Goal: Task Accomplishment & Management: Complete application form

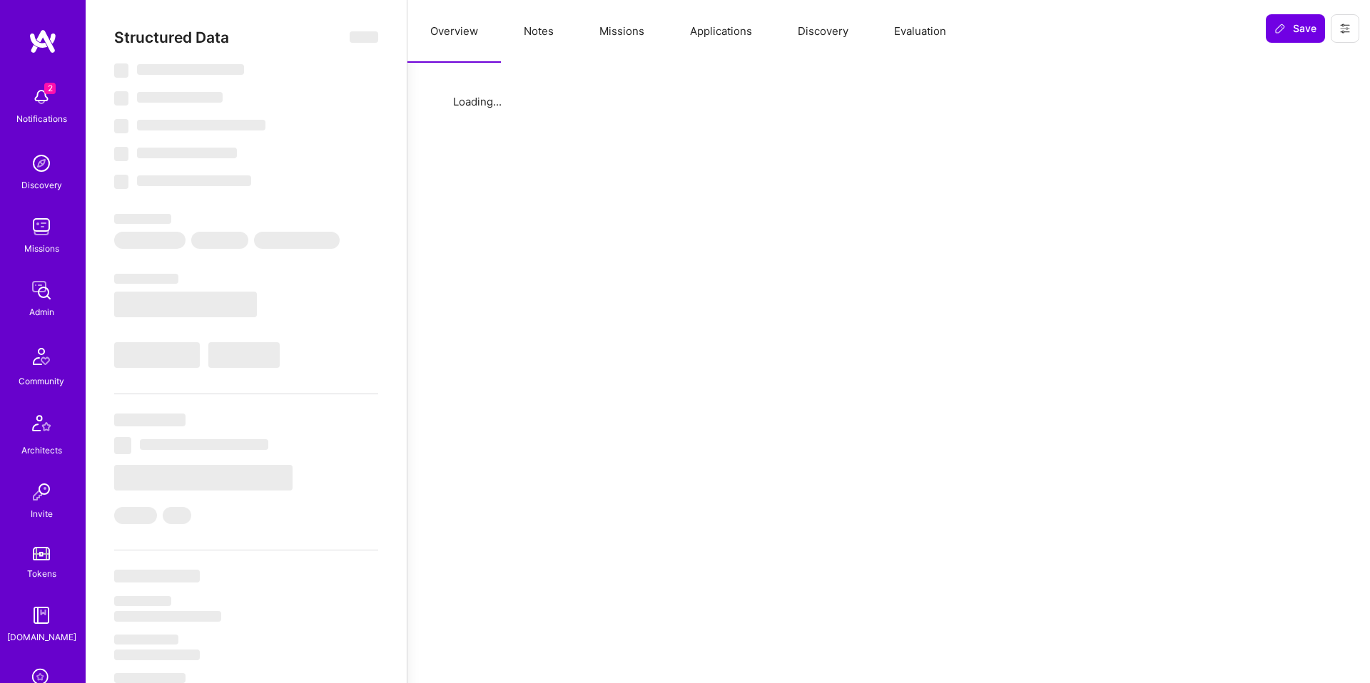
click at [524, 34] on button "Notes" at bounding box center [539, 31] width 76 height 63
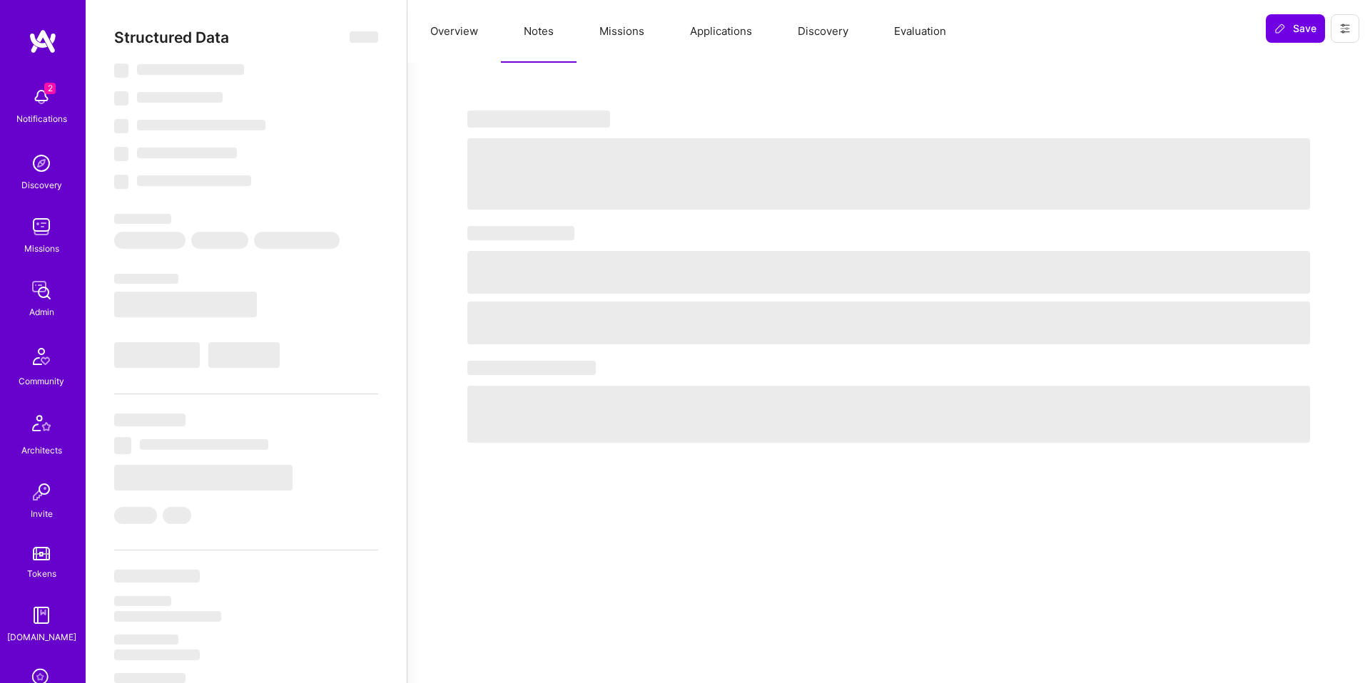
select select "Right Now"
select select "5"
select select "7"
select select "6"
select select "7"
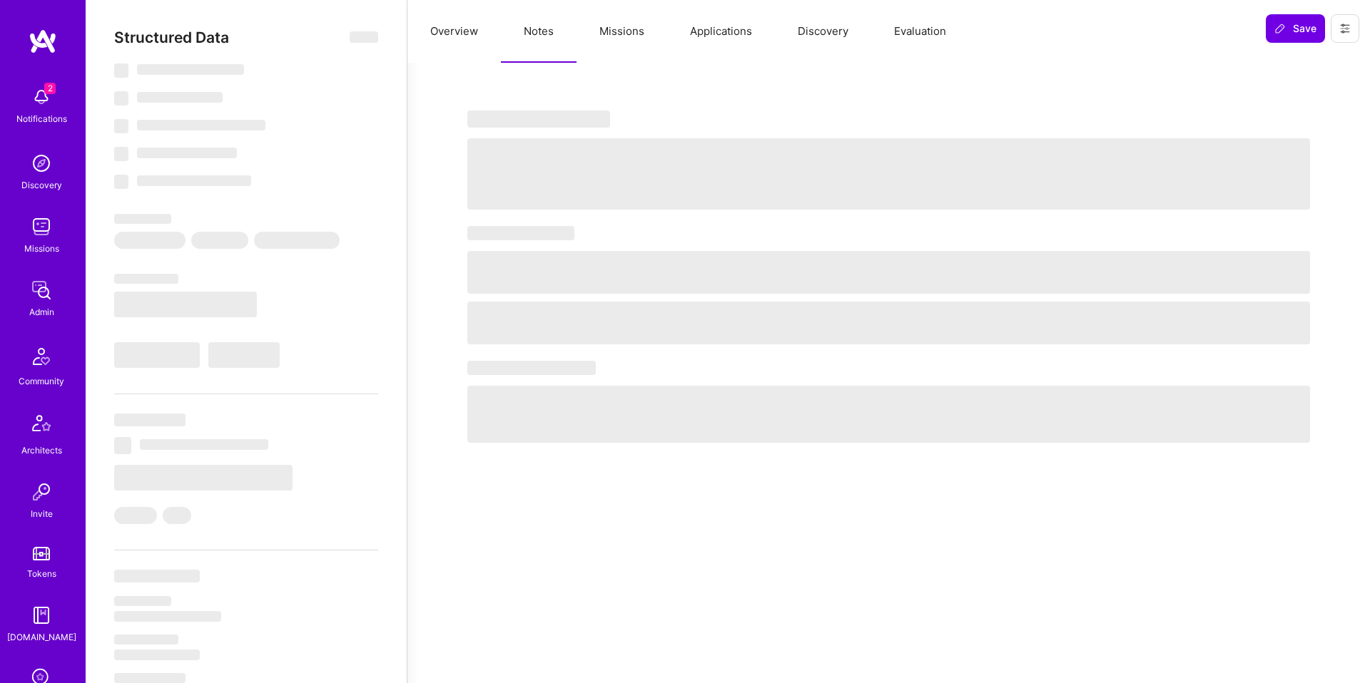
select select "PT"
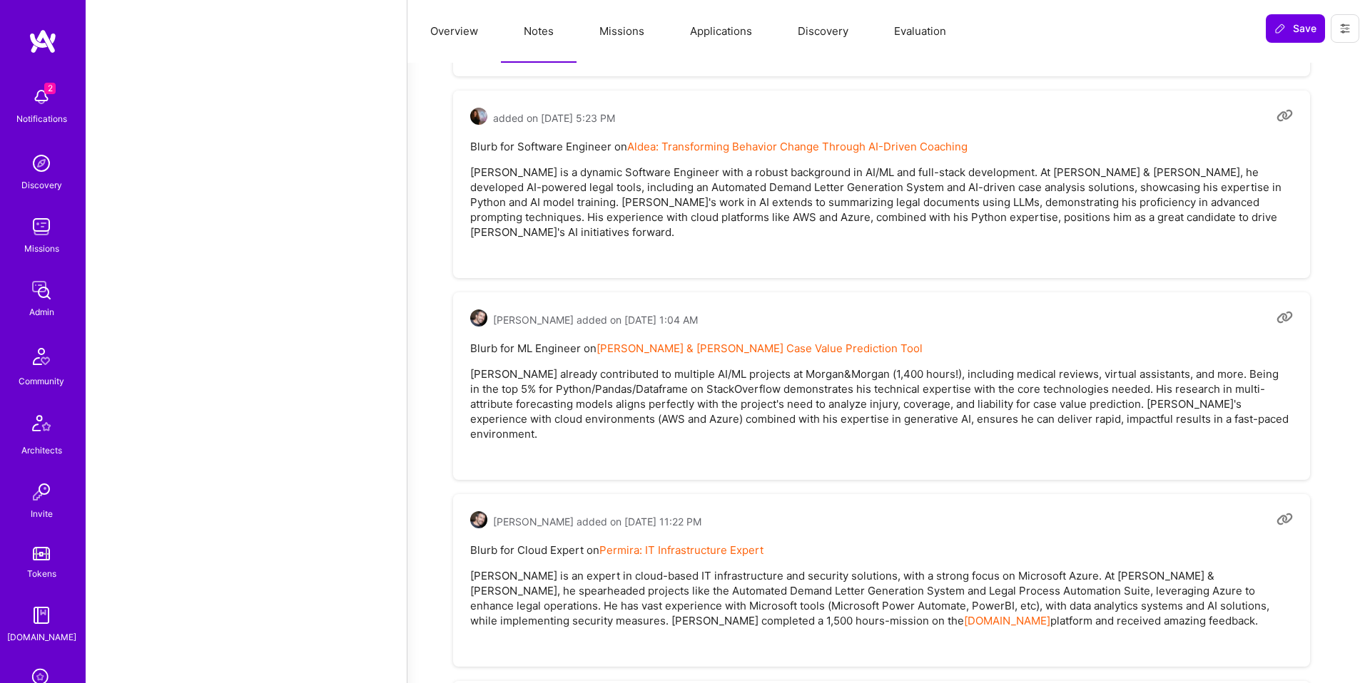
scroll to position [3097, 0]
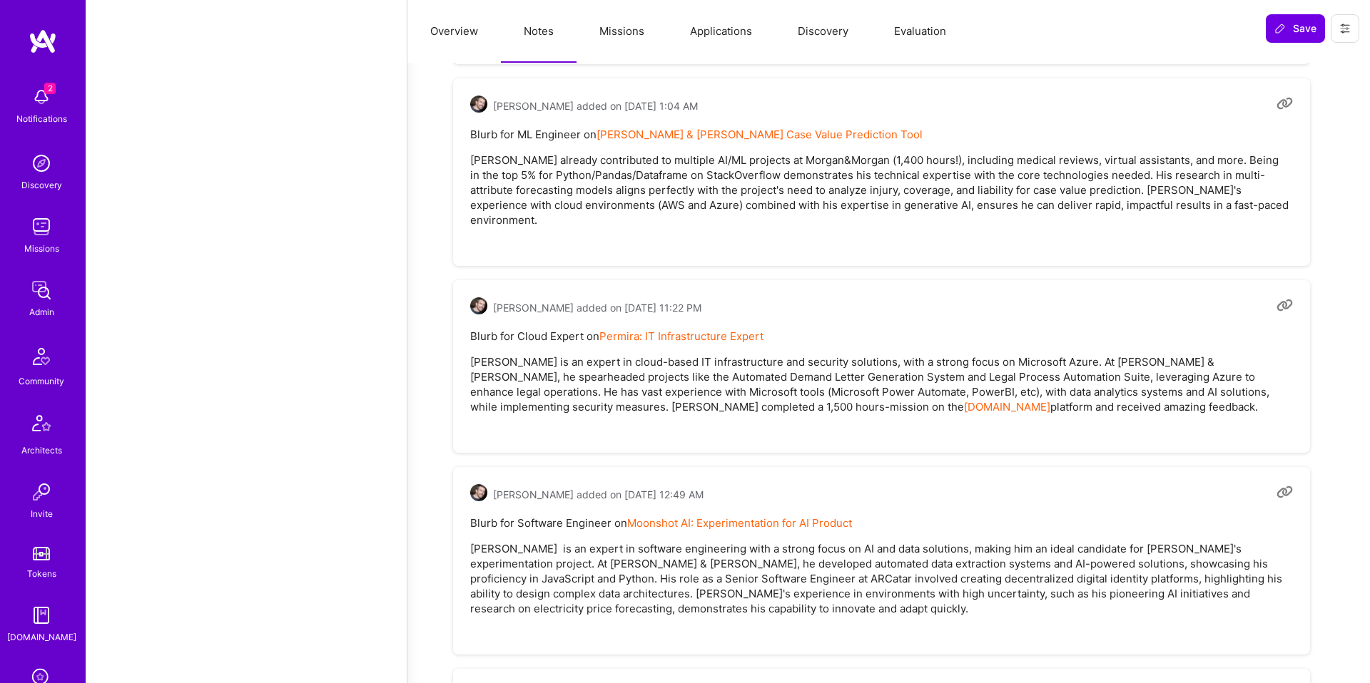
click at [706, 30] on button "Applications" at bounding box center [721, 31] width 108 height 63
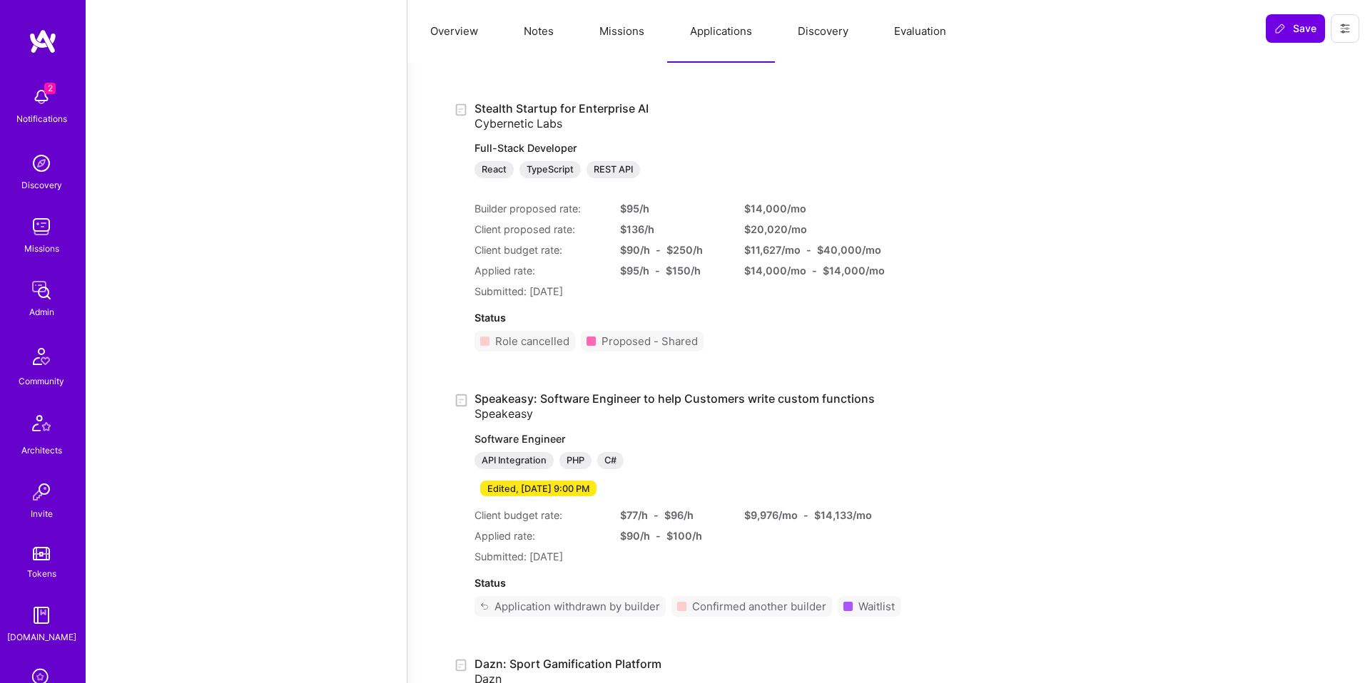
scroll to position [5337, 0]
